Goal: Task Accomplishment & Management: Use online tool/utility

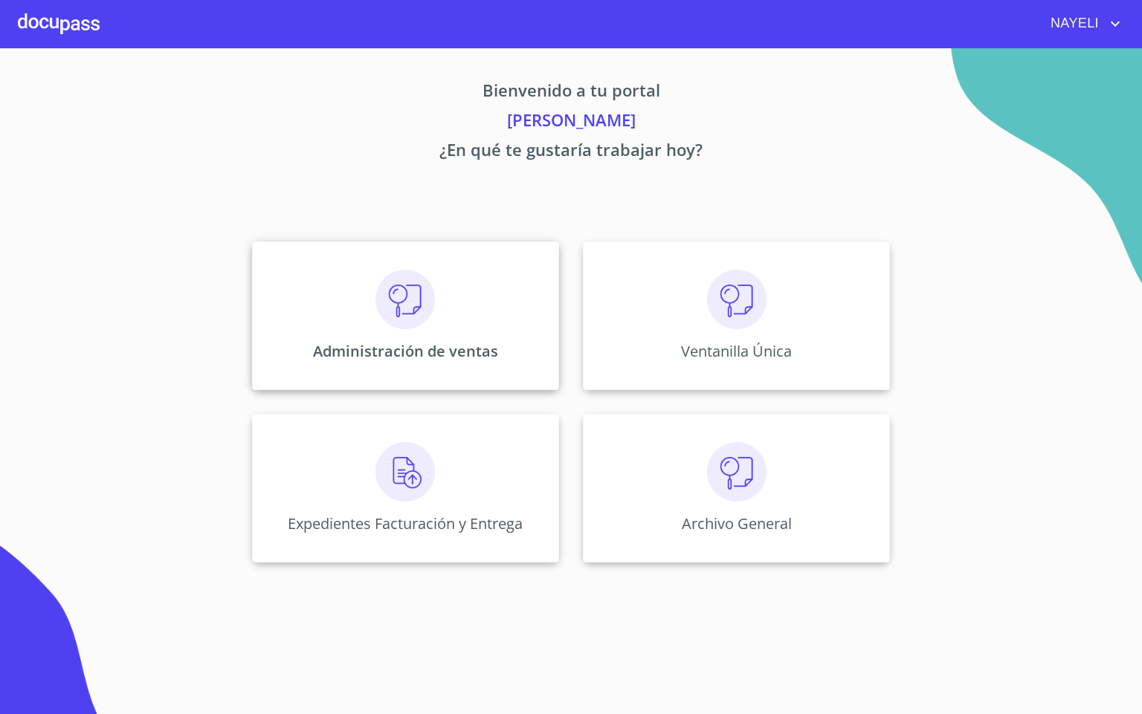
click at [442, 332] on div "Administración de ventas" at bounding box center [405, 316] width 307 height 149
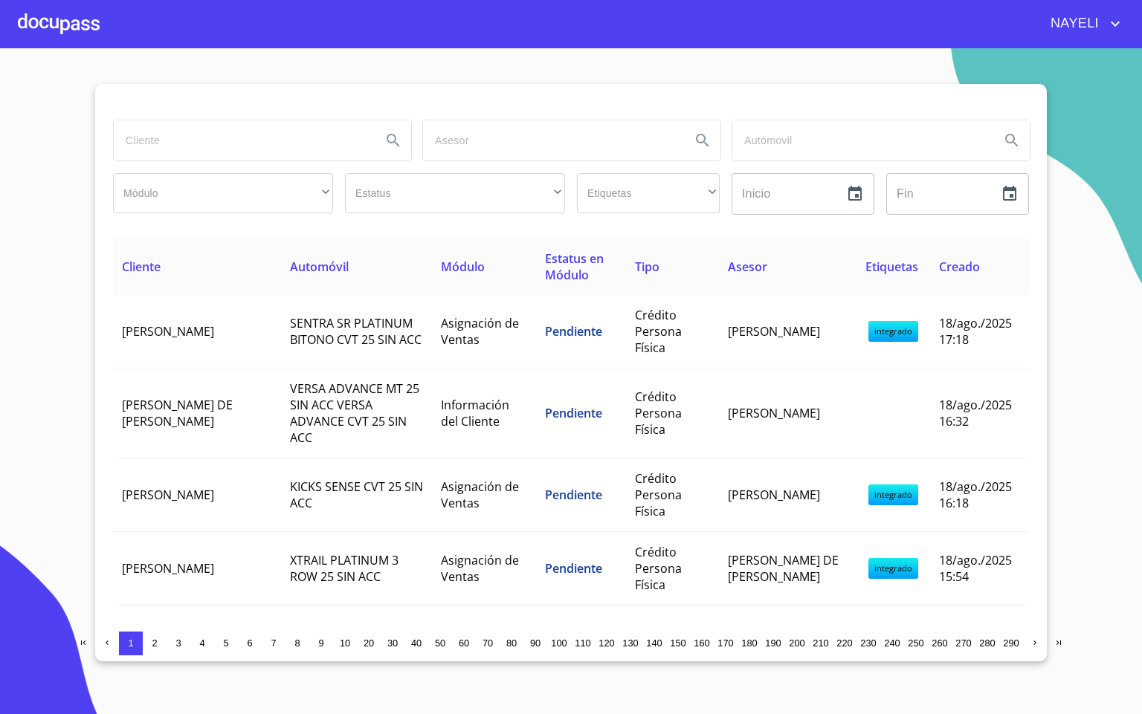
click at [263, 154] on input "search" at bounding box center [242, 140] width 256 height 40
type input "[PERSON_NAME]"
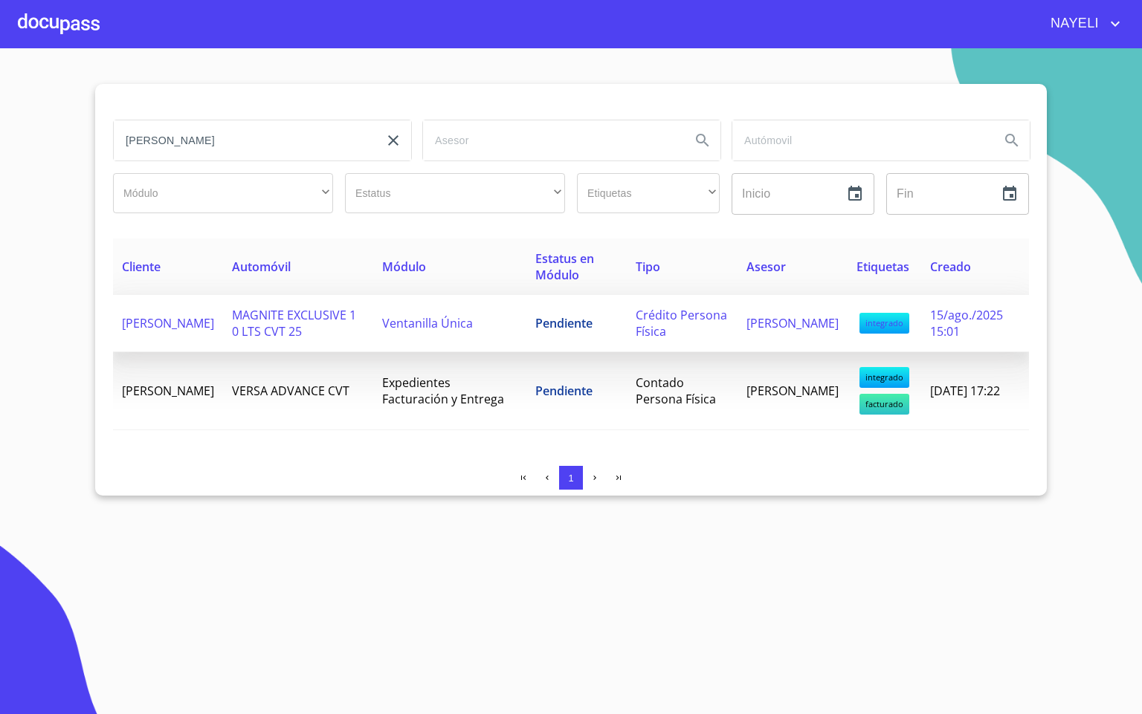
click at [488, 333] on td "Ventanilla Única" at bounding box center [449, 323] width 152 height 57
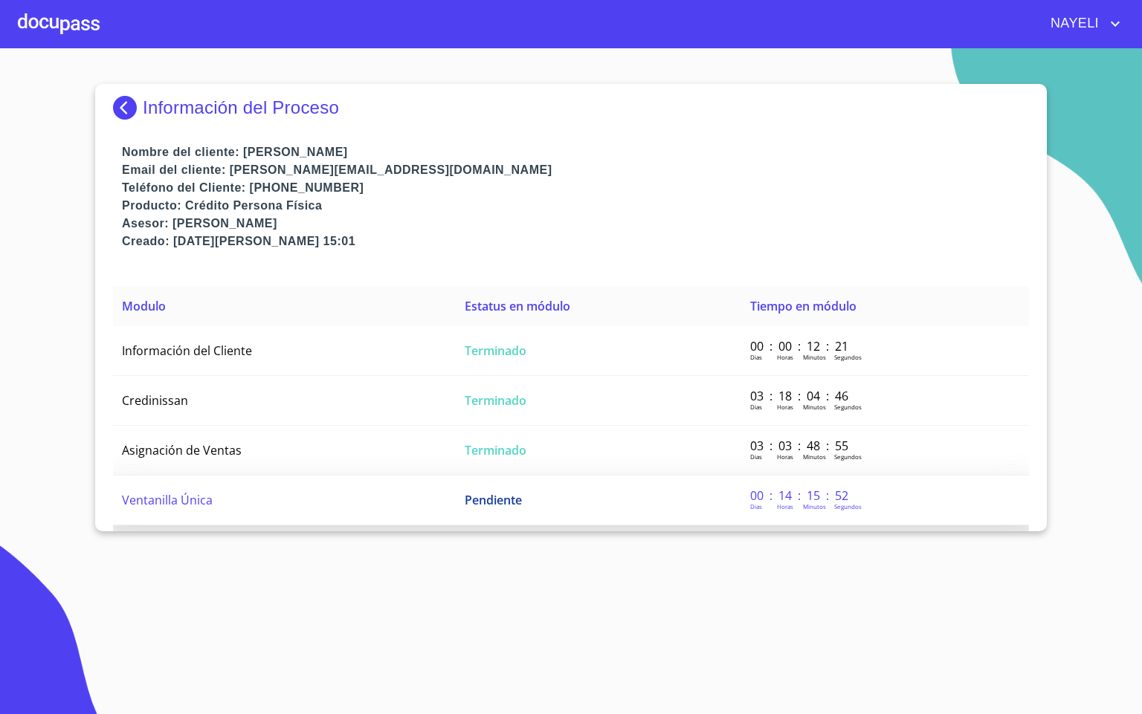
click at [535, 489] on td "Pendiente" at bounding box center [598, 501] width 285 height 50
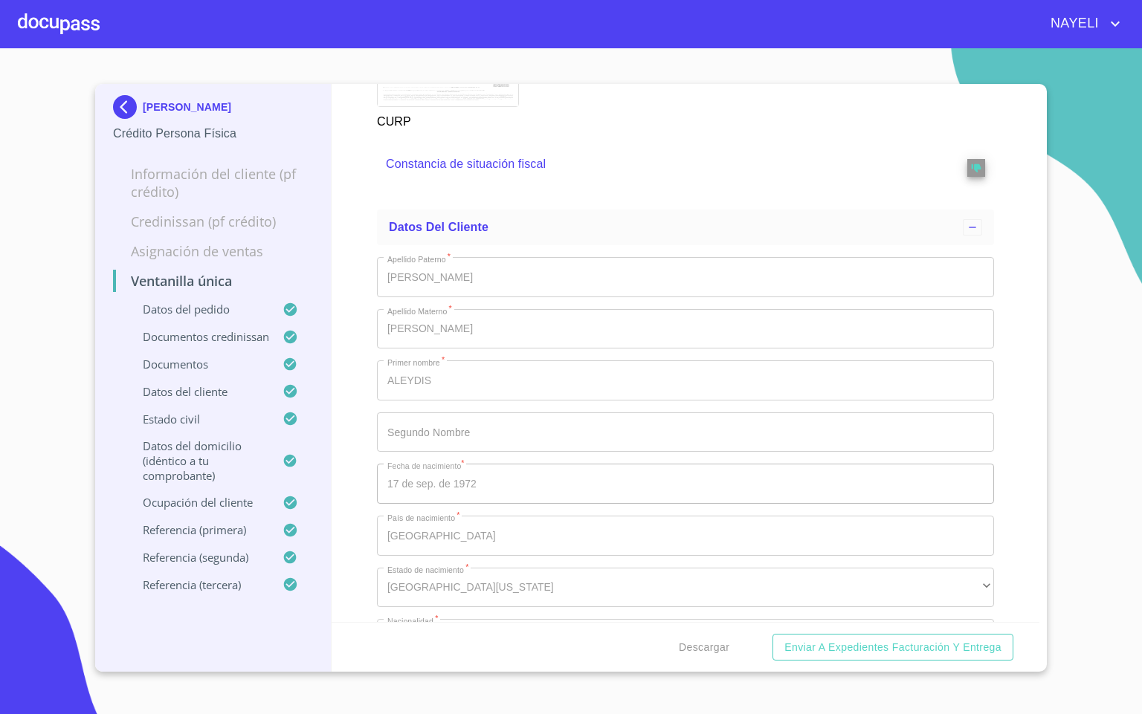
scroll to position [4572, 0]
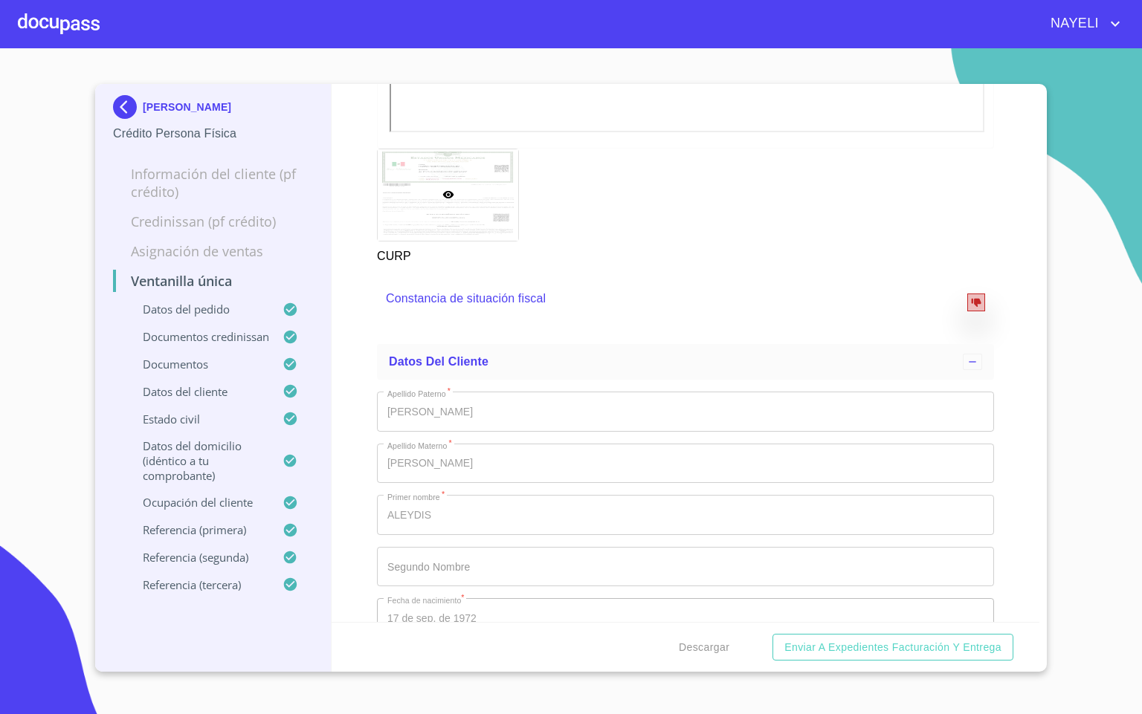
click at [967, 311] on button "reject" at bounding box center [976, 303] width 18 height 18
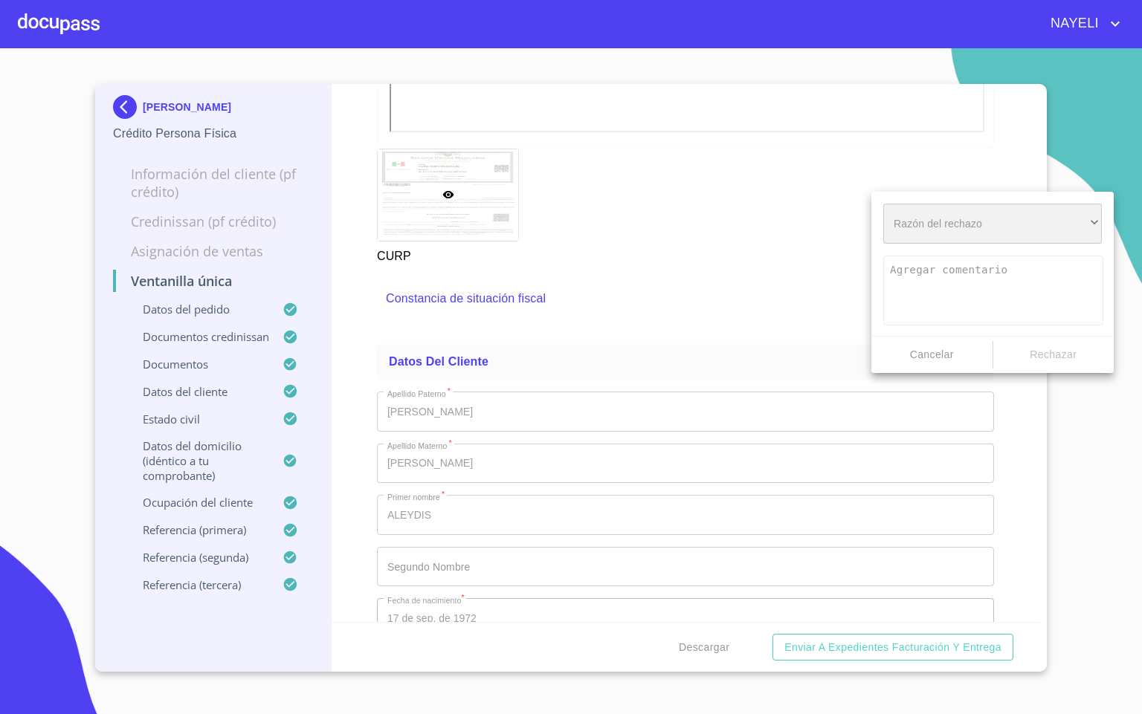
click at [990, 223] on div "​" at bounding box center [992, 224] width 219 height 40
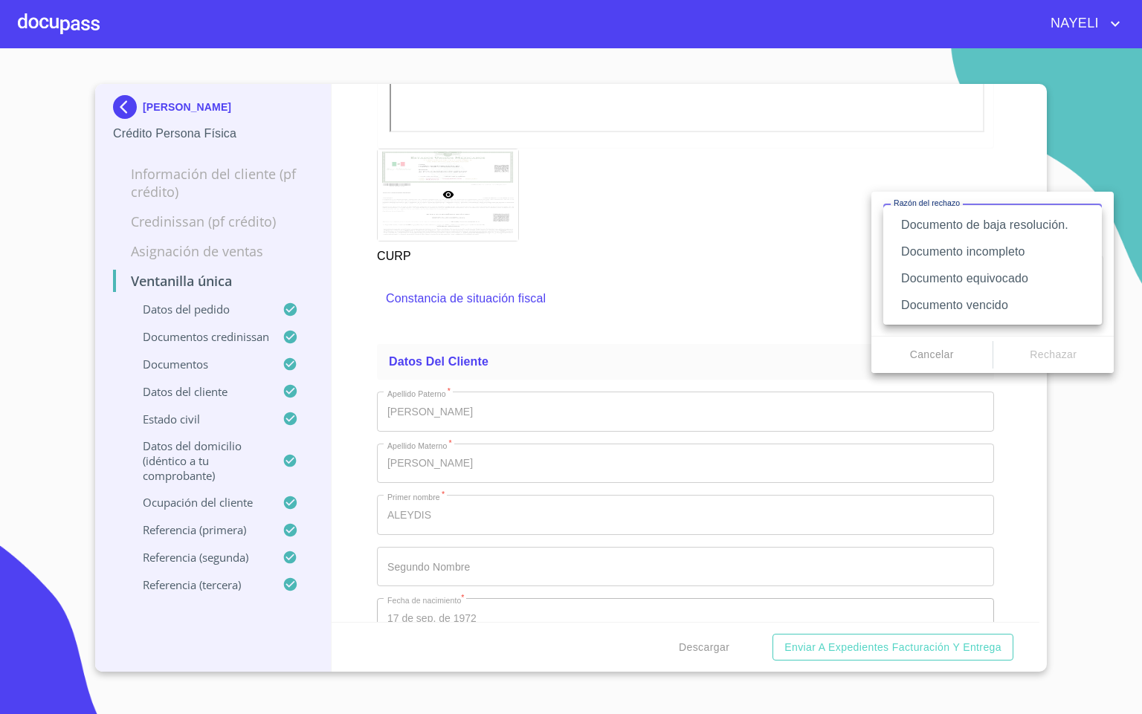
click at [1046, 248] on li "Documento incompleto" at bounding box center [992, 252] width 219 height 27
type textarea "Favor de enviar de nuevo documento completo incluyendo todas sus hojas, puede s…"
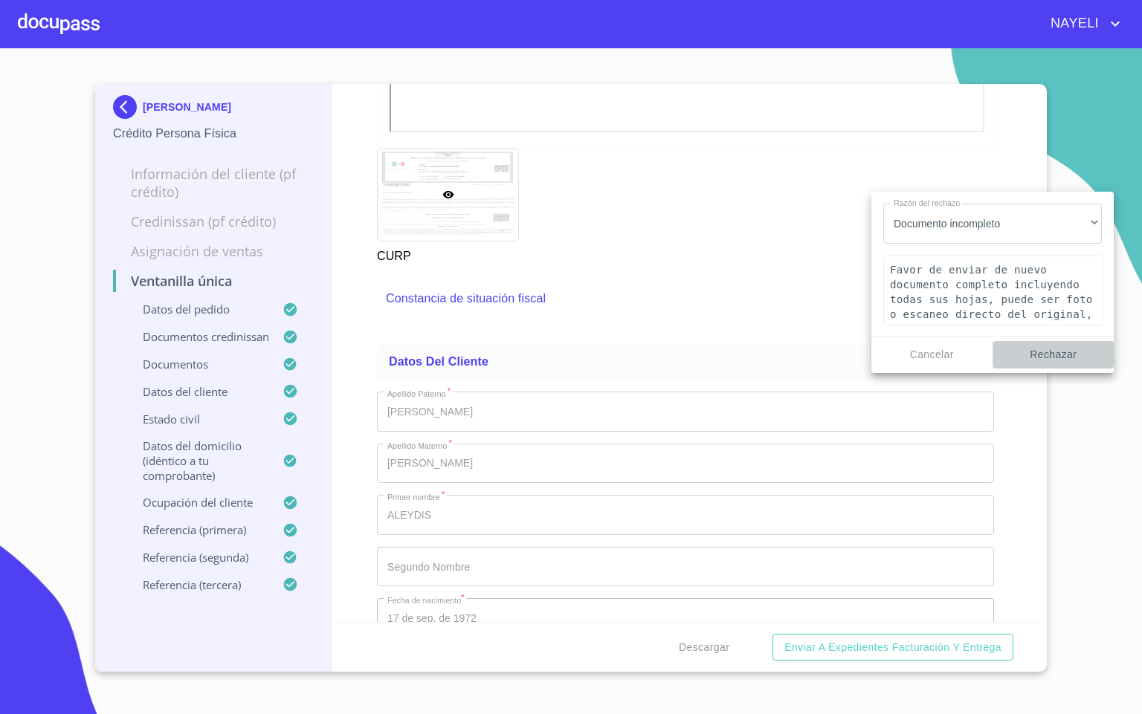
click at [1057, 358] on span "Rechazar" at bounding box center [1053, 355] width 109 height 19
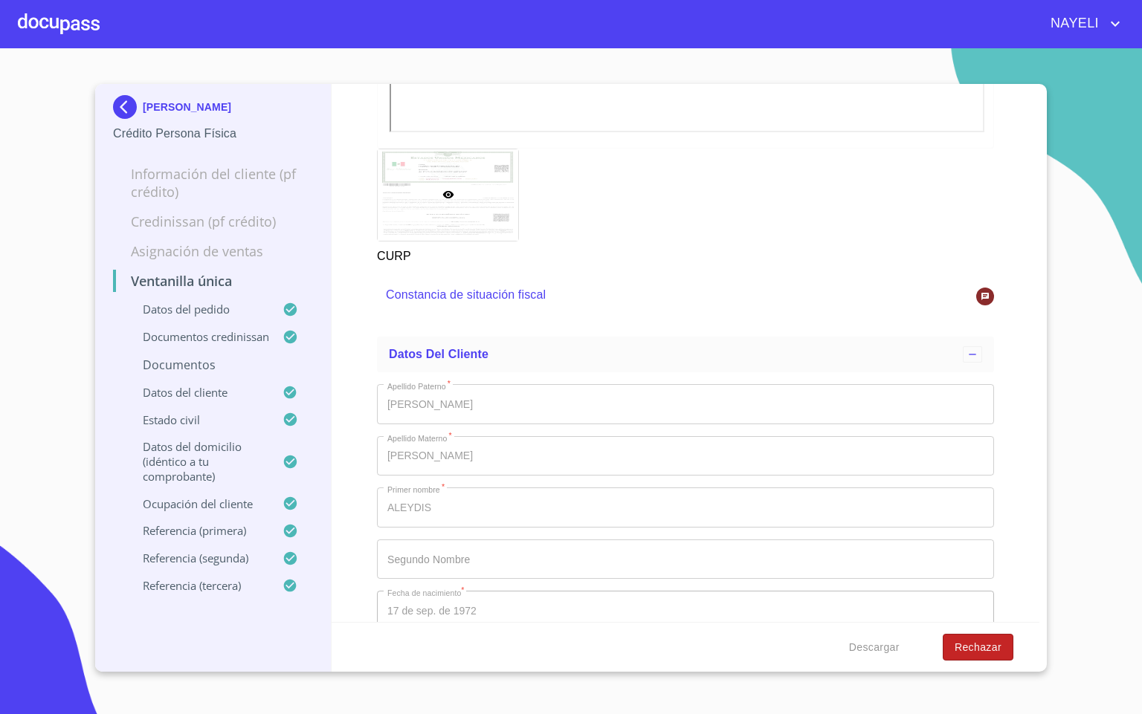
click at [972, 656] on button "Rechazar" at bounding box center [978, 648] width 71 height 28
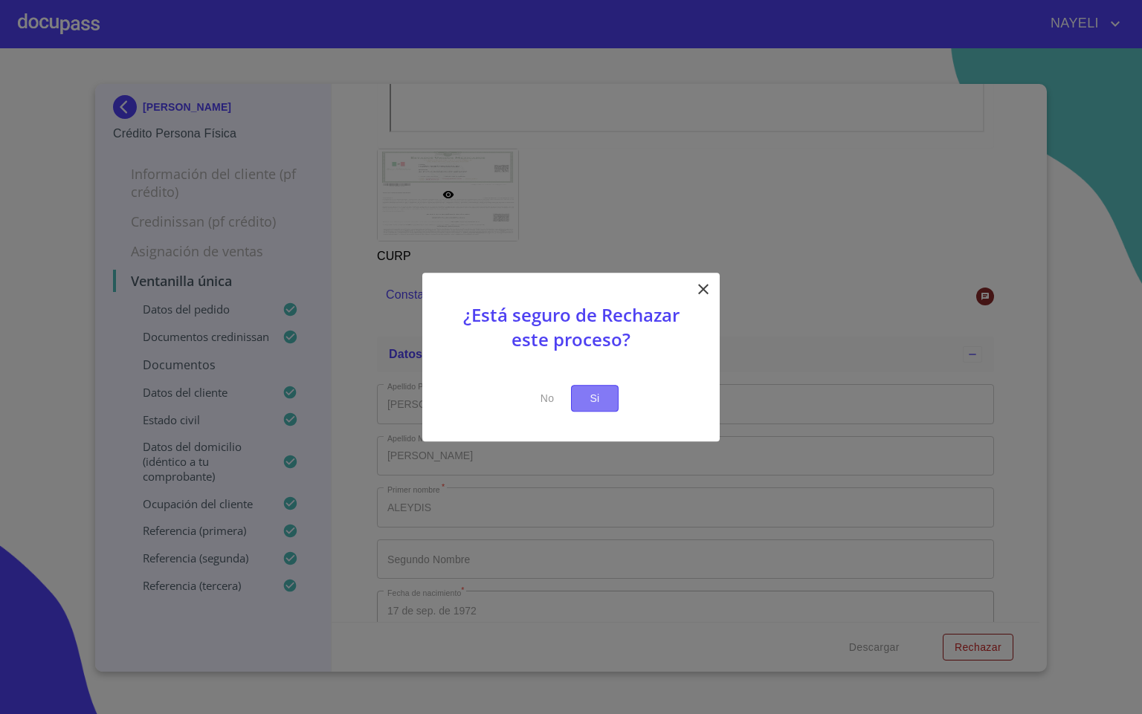
click at [602, 387] on button "Si" at bounding box center [595, 399] width 48 height 28
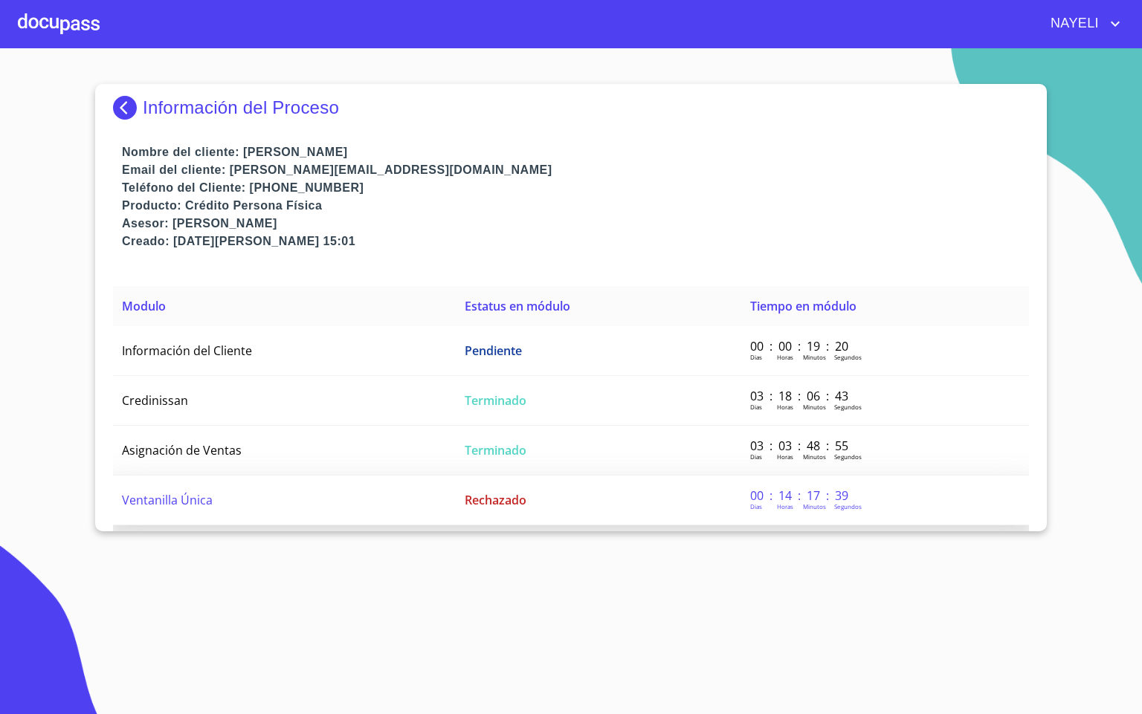
click at [314, 480] on td "Ventanilla Única" at bounding box center [284, 501] width 343 height 50
